Goal: Information Seeking & Learning: Learn about a topic

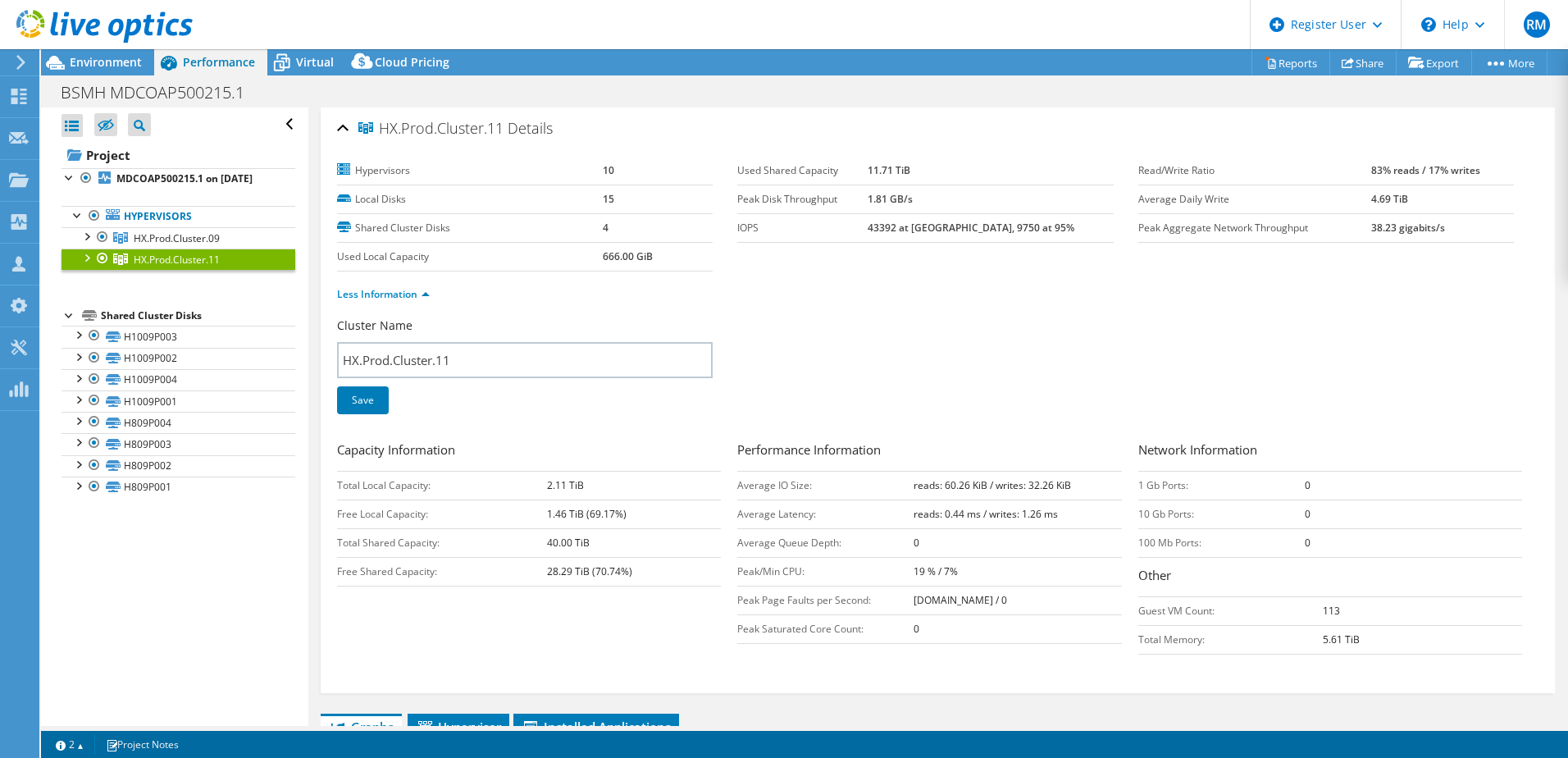
select select "USD"
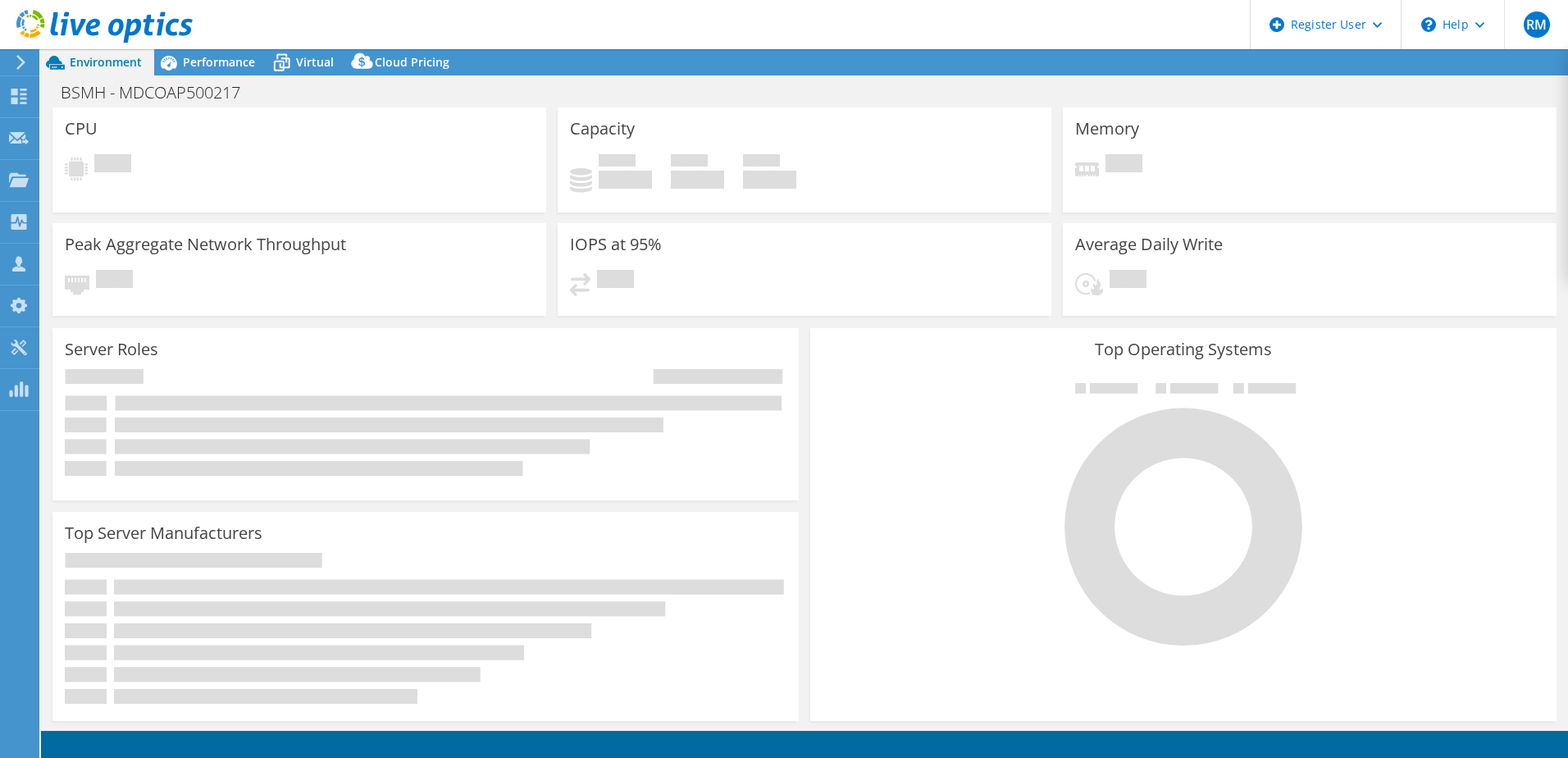
select select "USD"
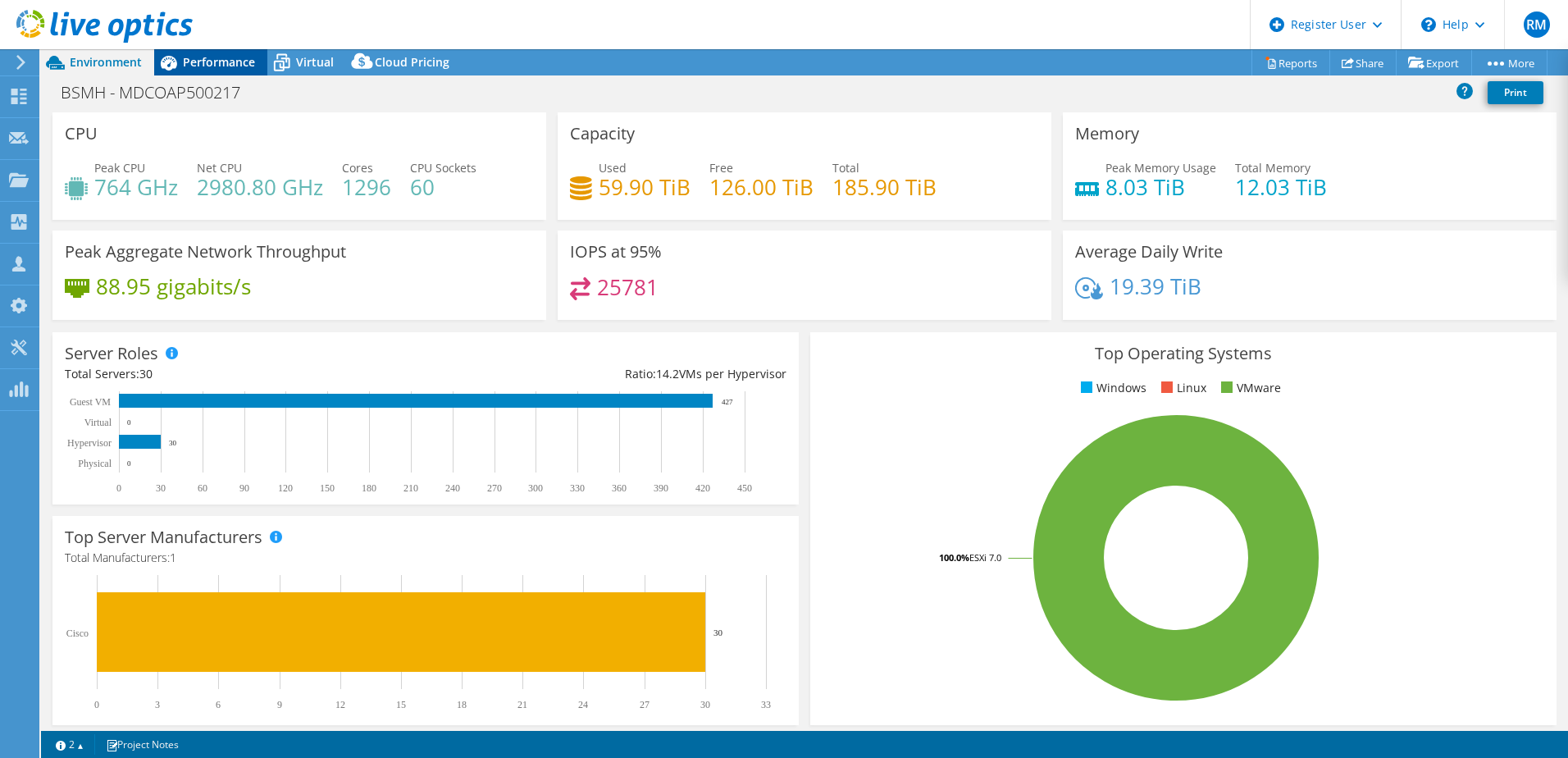
click at [235, 59] on span "Performance" at bounding box center [218, 62] width 73 height 15
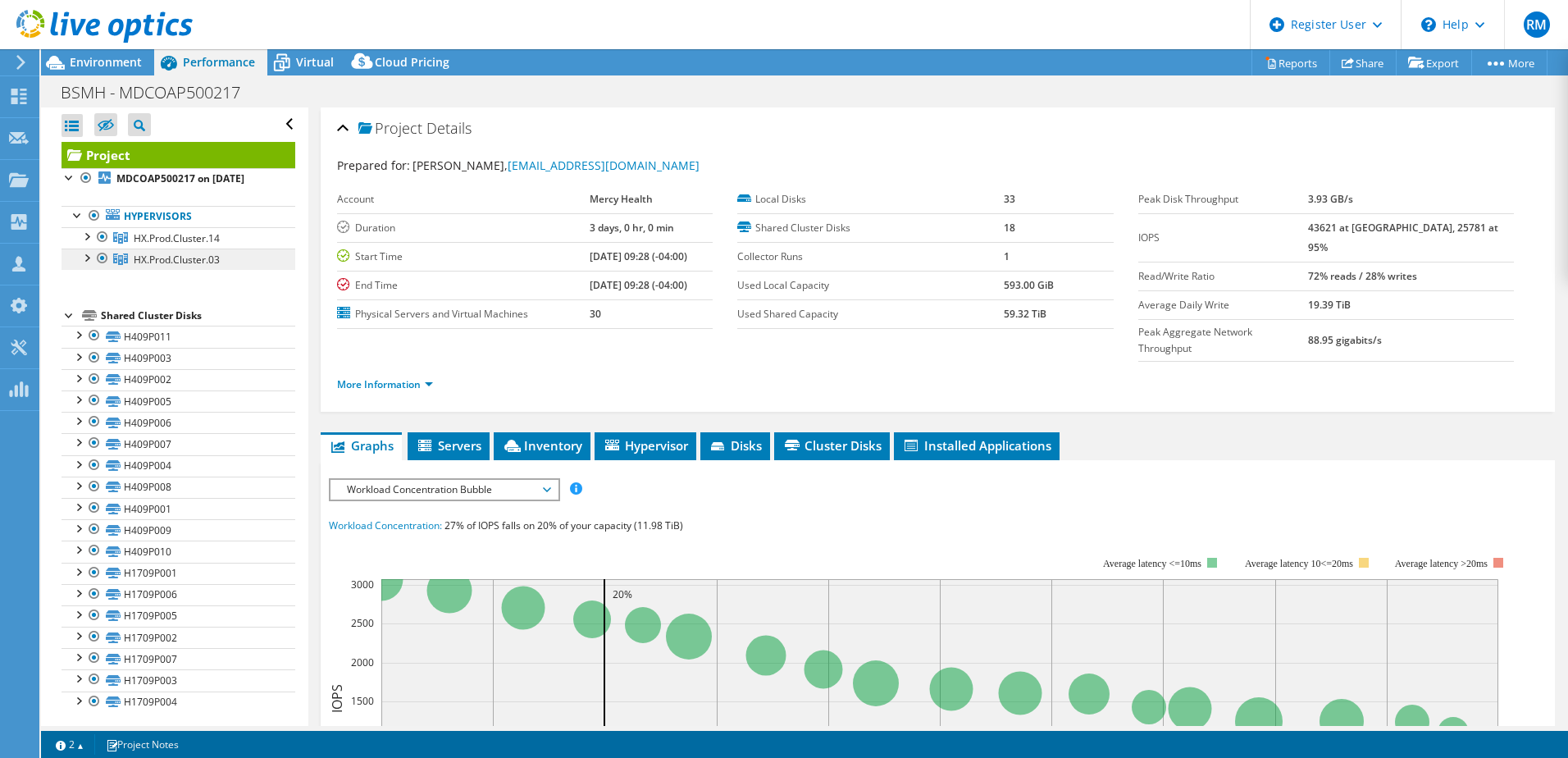
click at [200, 246] on span "HX.Prod.Cluster.03" at bounding box center [176, 238] width 86 height 14
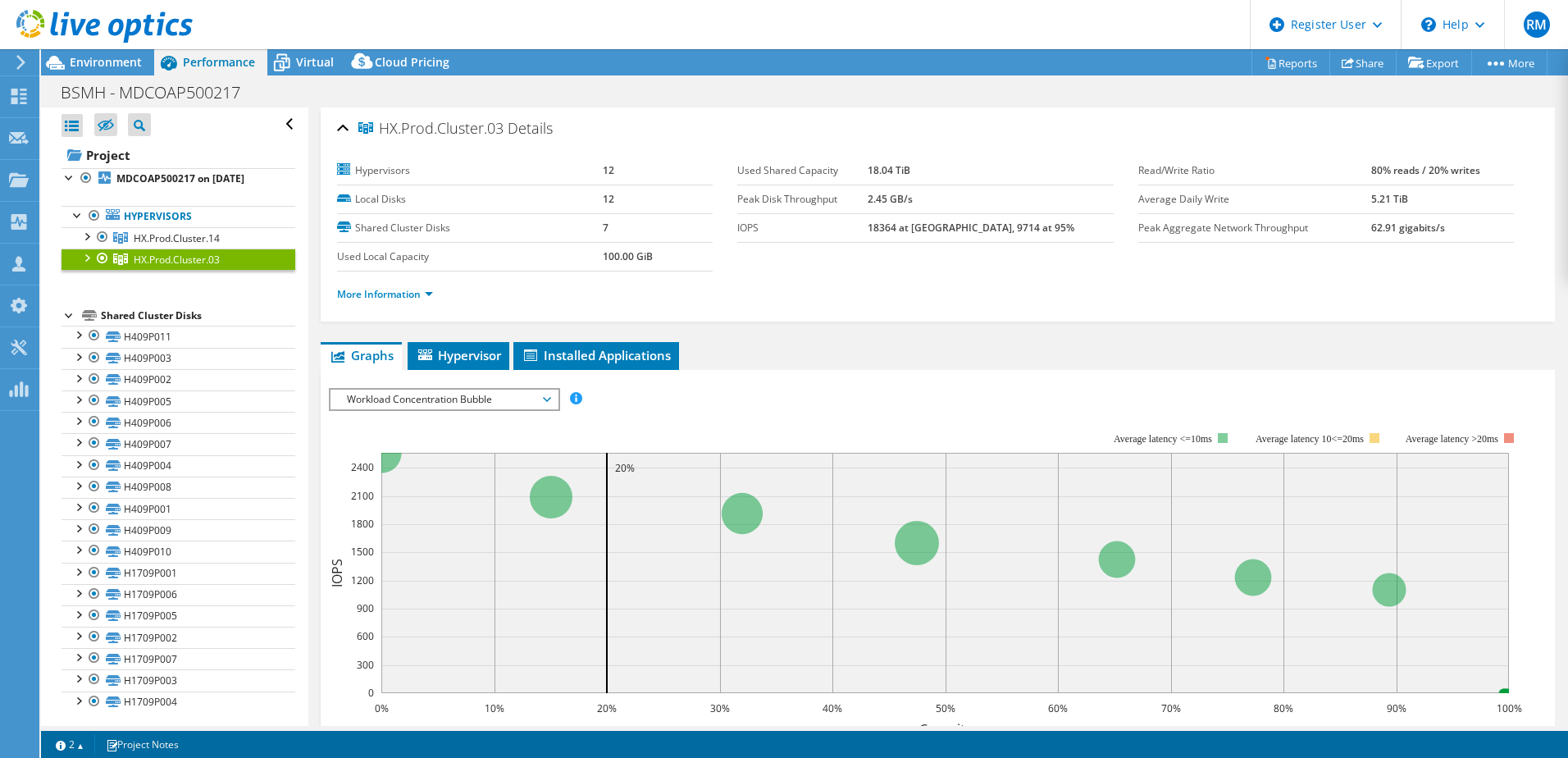
click at [386, 304] on div "More Information" at bounding box center [938, 294] width 1202 height 45
click at [386, 296] on link "More Information" at bounding box center [385, 294] width 96 height 14
